Goal: Check status: Check status

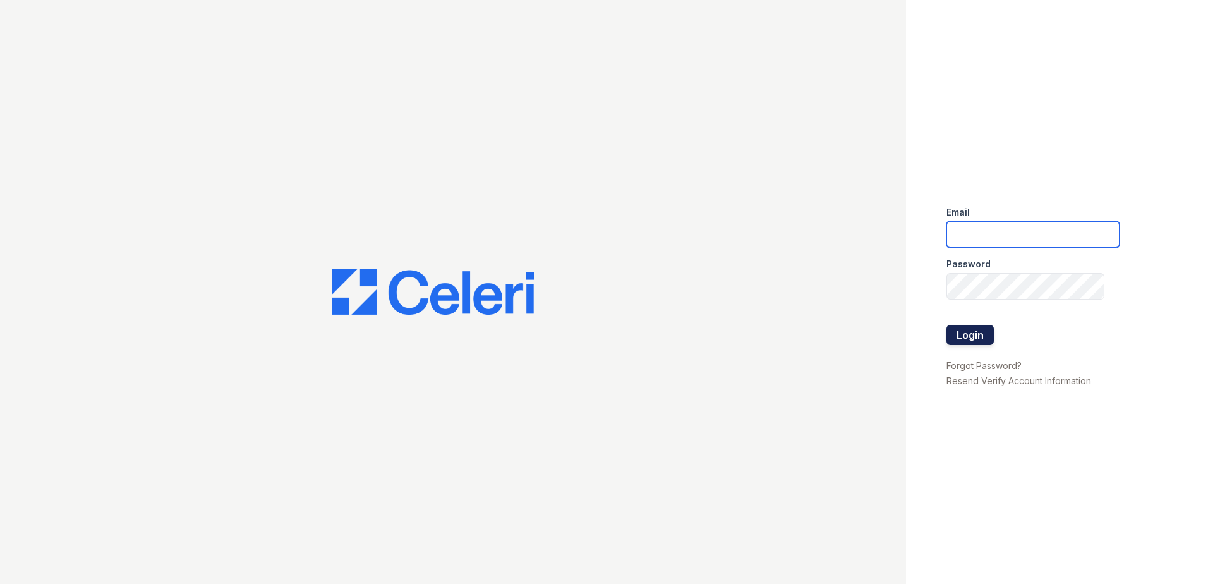
type input "[EMAIL_ADDRESS][DOMAIN_NAME]"
click at [981, 335] on button "Login" at bounding box center [969, 335] width 47 height 20
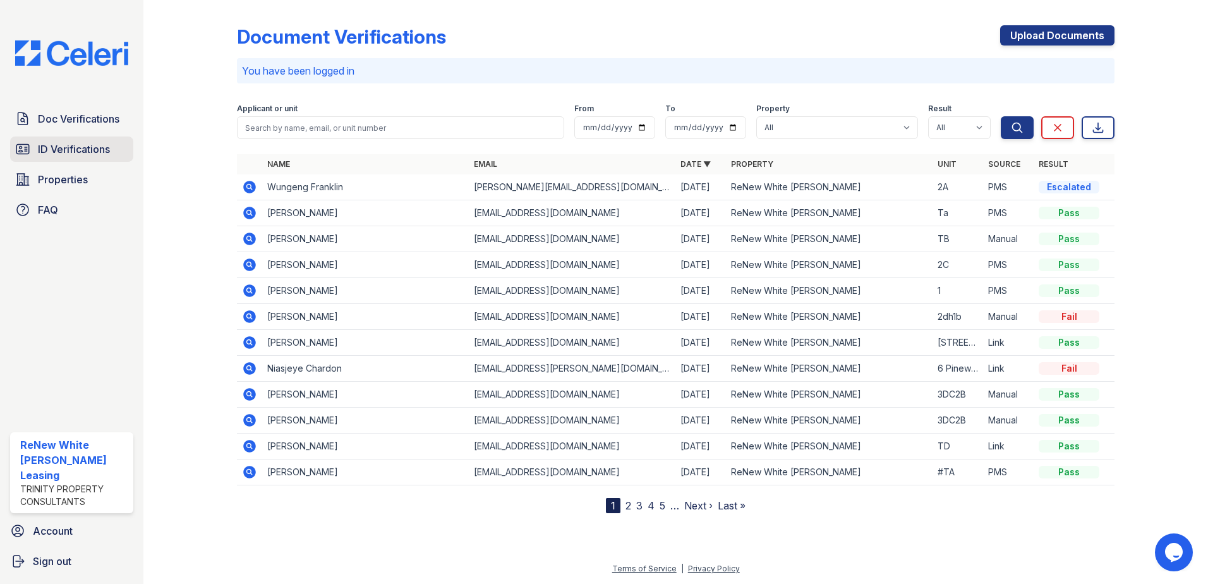
click at [22, 151] on icon at bounding box center [22, 149] width 13 height 9
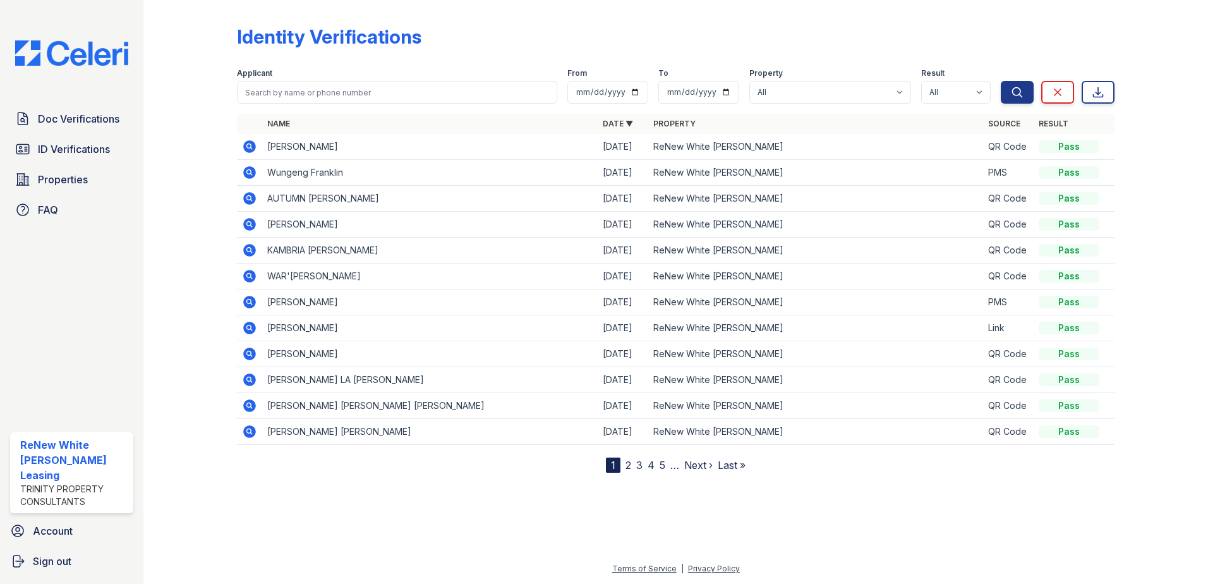
click at [244, 140] on icon at bounding box center [249, 146] width 15 height 15
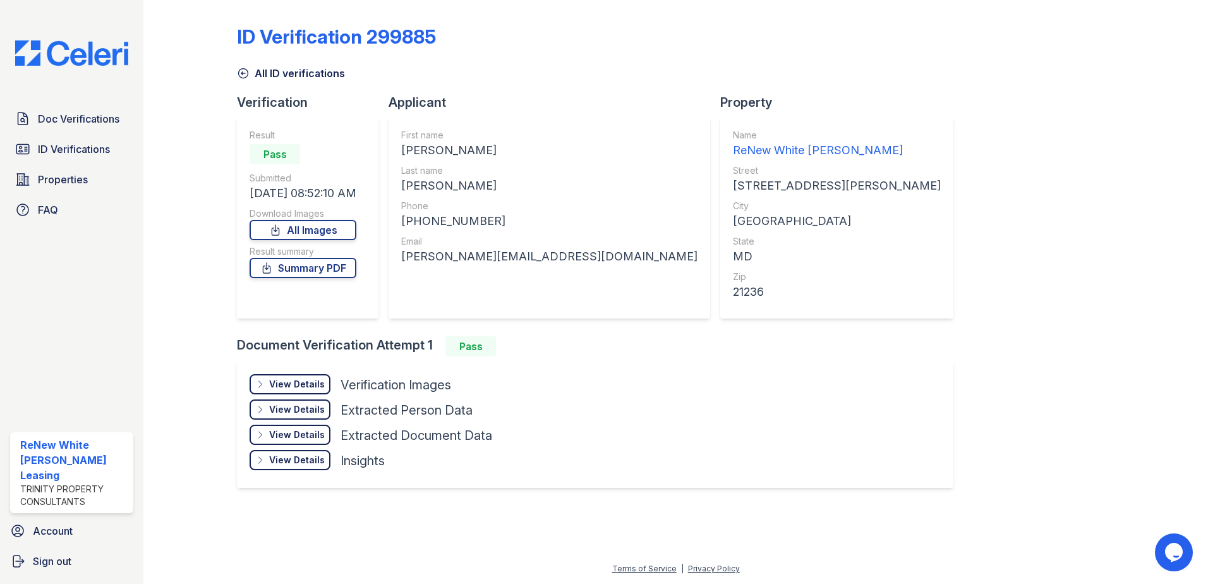
click at [286, 377] on div "View Details Details" at bounding box center [289, 384] width 81 height 20
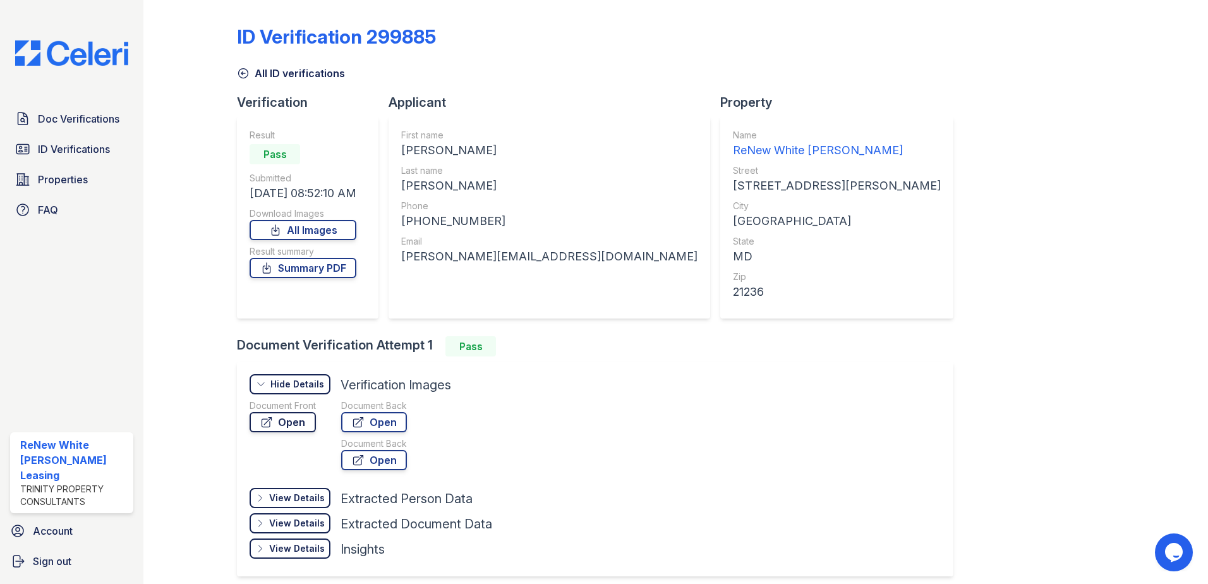
click at [303, 421] on link "Open" at bounding box center [282, 422] width 66 height 20
click at [906, 195] on div "ID Verification 299885 All ID verifications Verification Result Pass Submitted …" at bounding box center [675, 299] width 877 height 589
drag, startPoint x: 493, startPoint y: 220, endPoint x: 416, endPoint y: 226, distance: 76.6
click at [416, 226] on div "[PHONE_NUMBER]" at bounding box center [549, 221] width 296 height 18
copy div "2406785726"
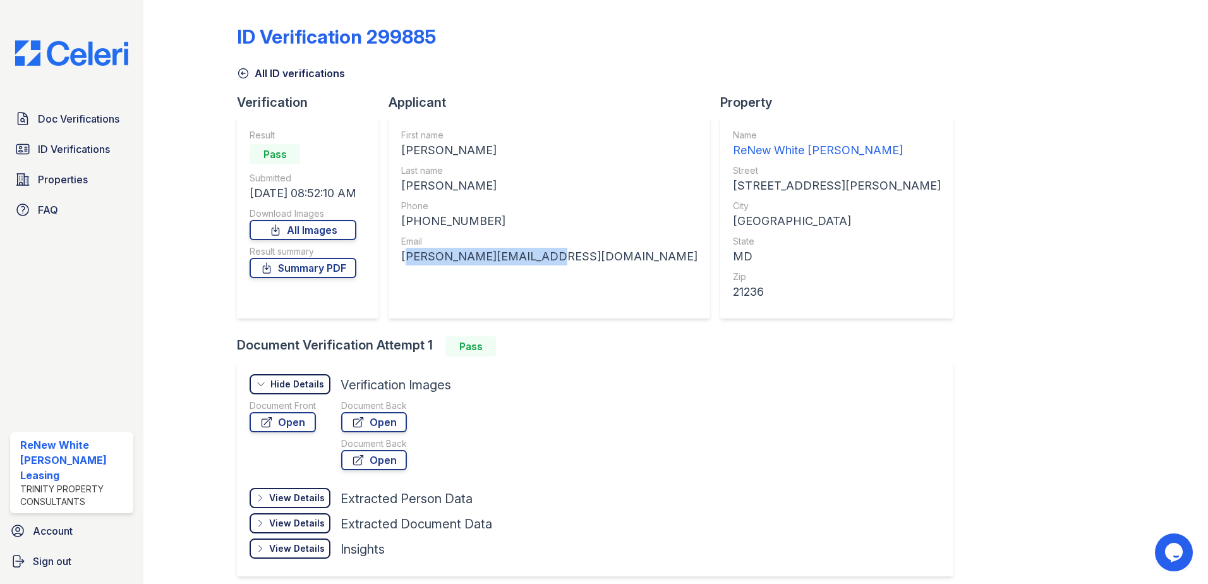
drag, startPoint x: 527, startPoint y: 260, endPoint x: 403, endPoint y: 261, distance: 123.8
click at [403, 261] on div "First name [PERSON_NAME] Last name [PERSON_NAME] Phone [PHONE_NUMBER] Email [PE…" at bounding box center [548, 217] width 321 height 202
copy div "[PERSON_NAME][EMAIL_ADDRESS][DOMAIN_NAME]"
click at [864, 196] on div "ID Verification 299885 All ID verifications Verification Result Pass Submitted …" at bounding box center [675, 299] width 877 height 589
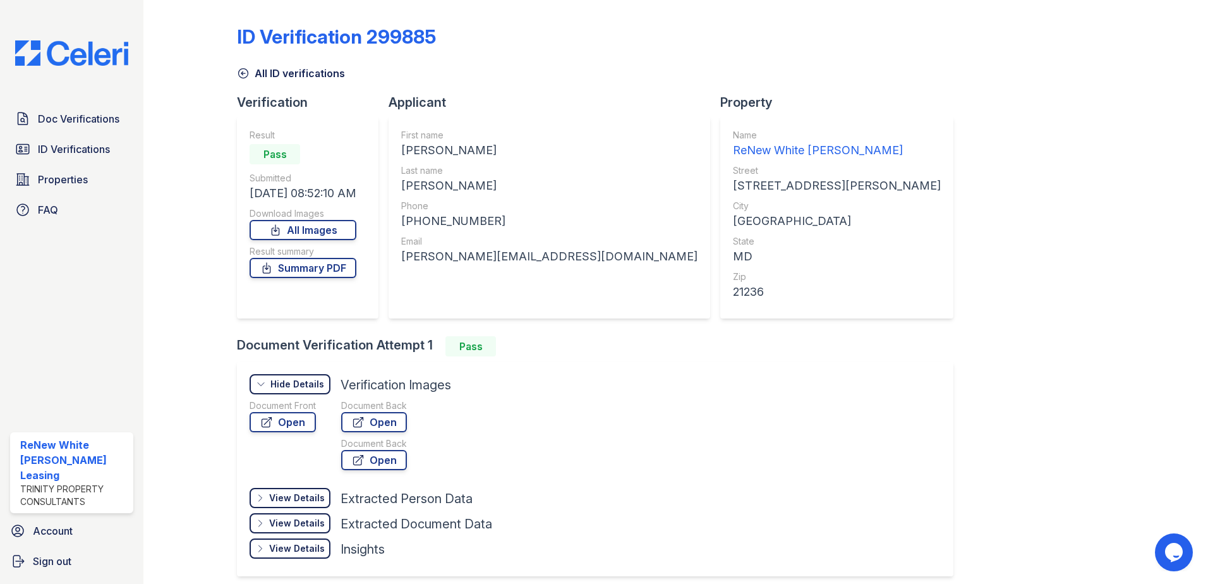
click at [860, 169] on div "ID Verification 299885 All ID verifications Verification Result Pass Submitted …" at bounding box center [675, 299] width 877 height 589
